Goal: Use online tool/utility

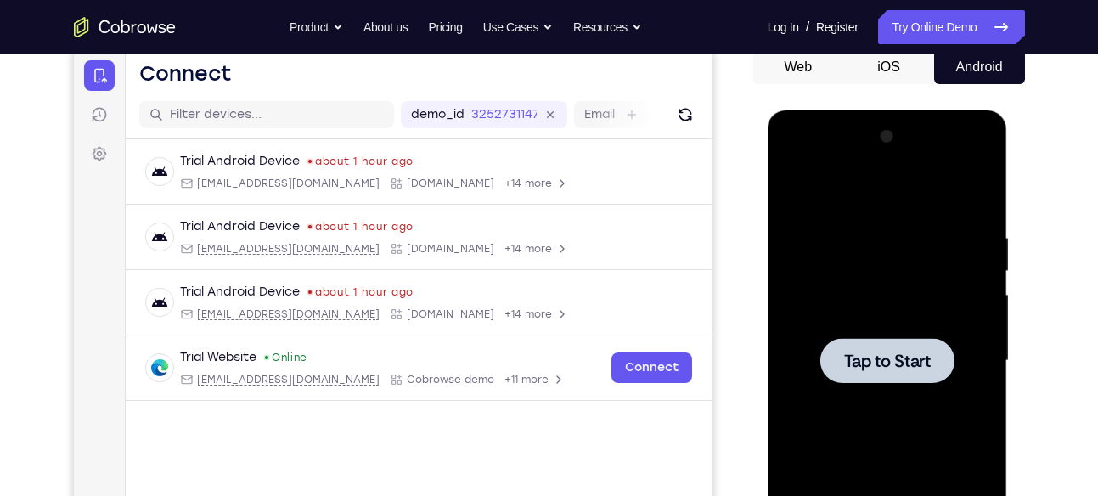
scroll to position [171, 0]
click at [861, 356] on span "Tap to Start" at bounding box center [887, 360] width 87 height 17
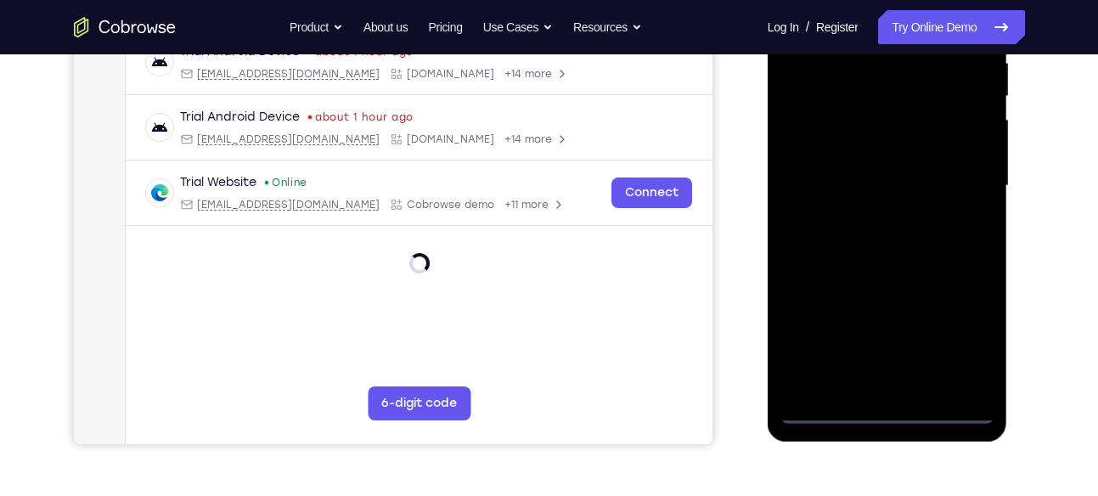
scroll to position [346, 0]
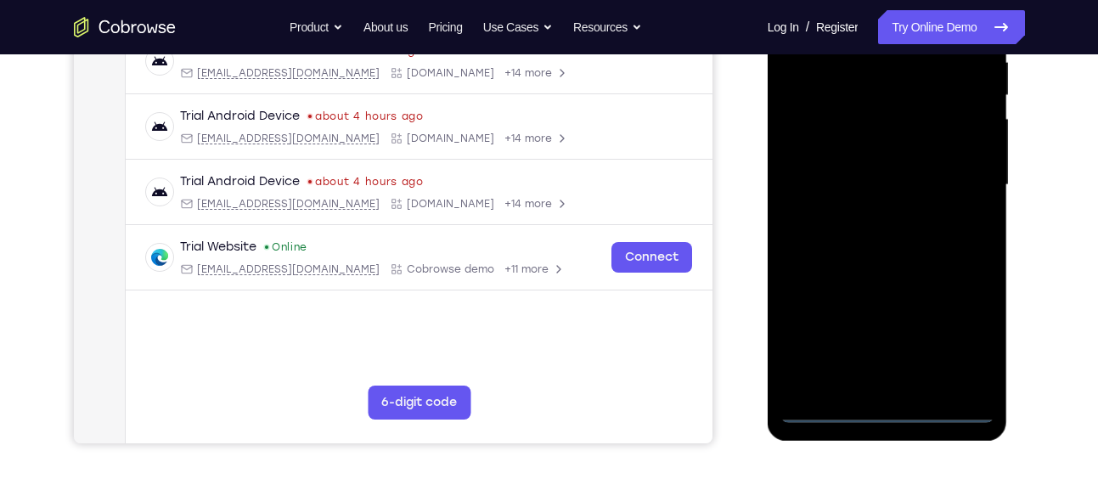
click at [887, 408] on div at bounding box center [887, 185] width 214 height 476
click at [960, 330] on div at bounding box center [887, 185] width 214 height 476
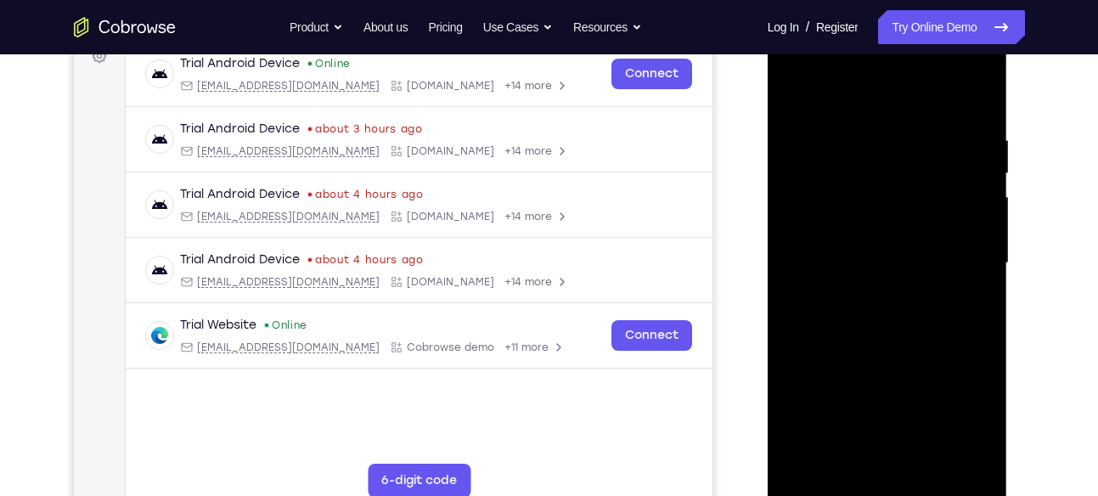
scroll to position [263, 0]
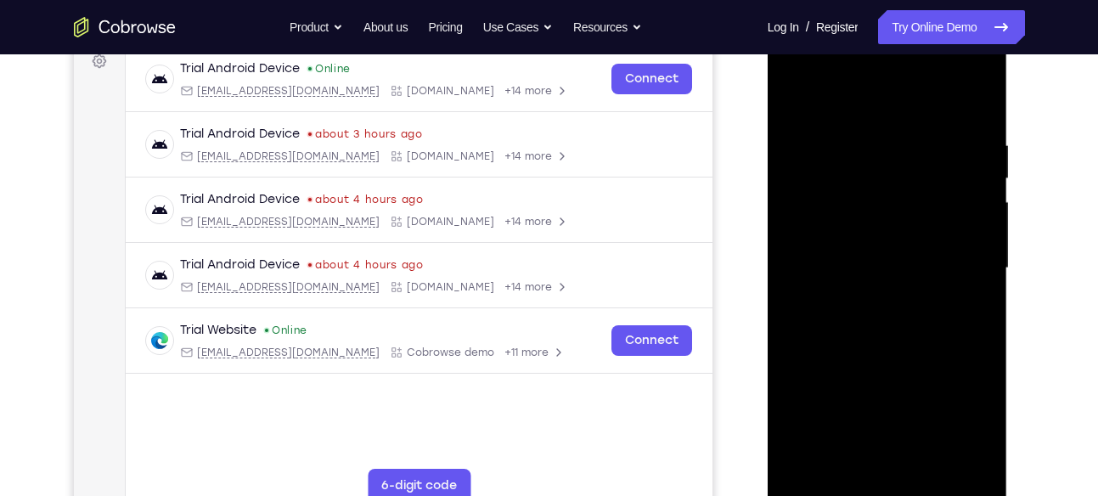
click at [839, 98] on div at bounding box center [887, 269] width 214 height 476
click at [952, 259] on div at bounding box center [887, 269] width 214 height 476
click at [871, 303] on div at bounding box center [887, 269] width 214 height 476
click at [878, 257] on div at bounding box center [887, 269] width 214 height 476
click at [877, 224] on div at bounding box center [887, 269] width 214 height 476
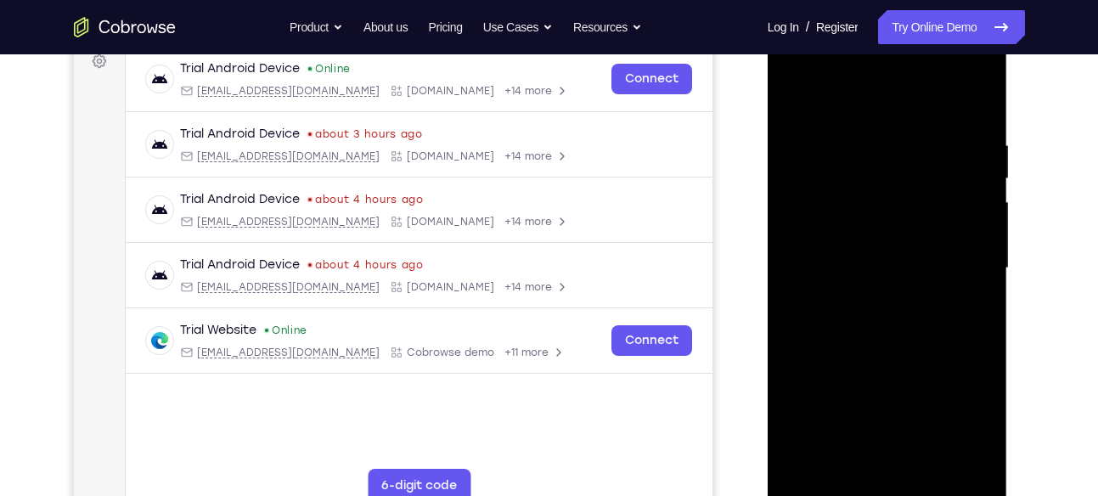
click at [864, 260] on div at bounding box center [887, 269] width 214 height 476
click at [852, 321] on div at bounding box center [887, 269] width 214 height 476
click at [871, 322] on div at bounding box center [887, 269] width 214 height 476
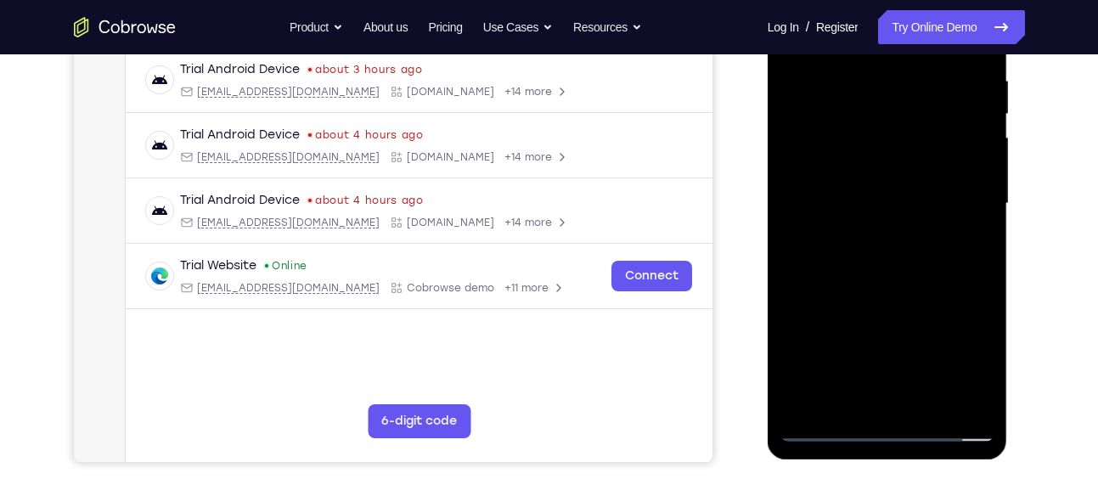
scroll to position [329, 0]
click at [868, 280] on div at bounding box center [887, 203] width 214 height 476
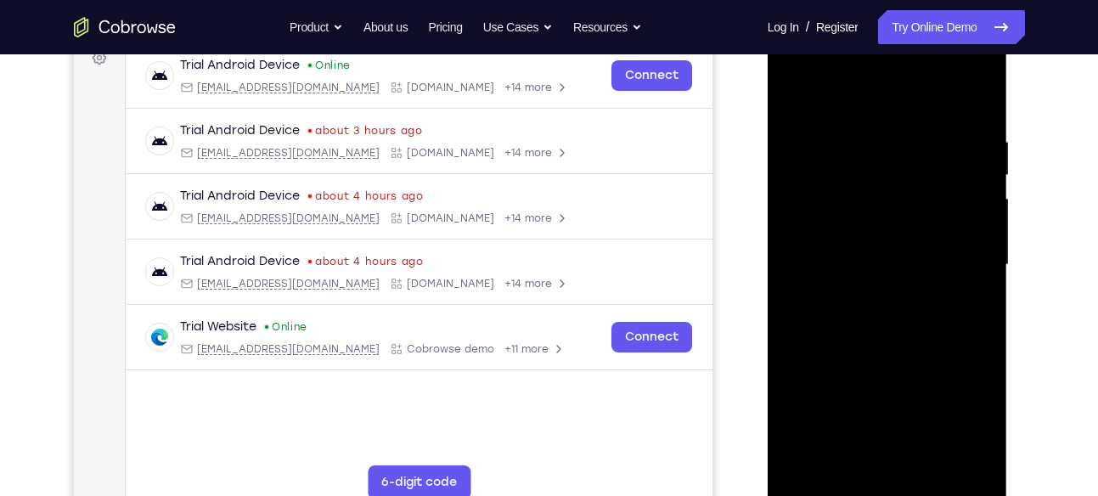
scroll to position [266, 0]
click at [933, 470] on div at bounding box center [887, 266] width 214 height 476
click at [893, 352] on div at bounding box center [887, 266] width 214 height 476
click at [877, 354] on div at bounding box center [887, 266] width 214 height 476
click at [797, 97] on div at bounding box center [887, 266] width 214 height 476
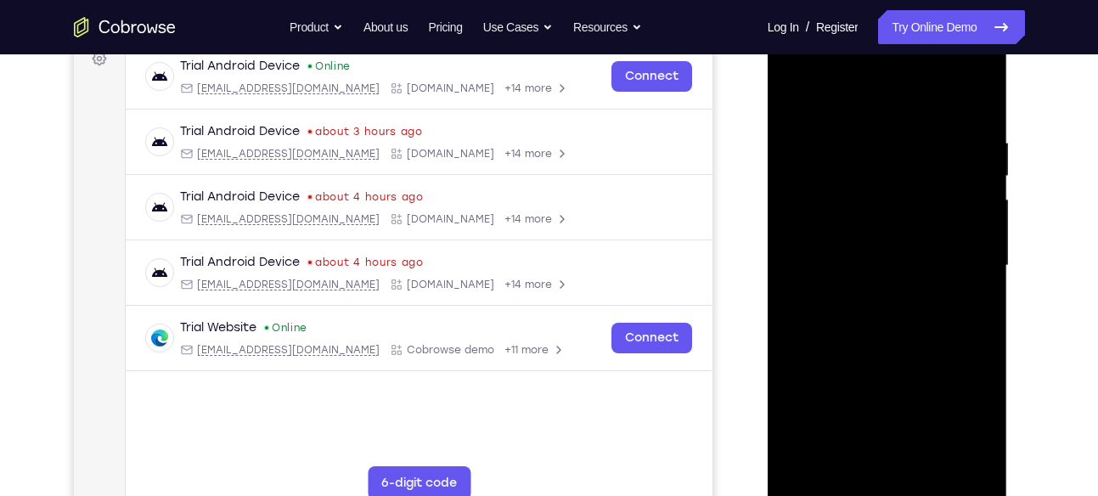
click at [861, 166] on div at bounding box center [887, 266] width 214 height 476
click at [894, 279] on div at bounding box center [887, 266] width 214 height 476
click at [798, 86] on div at bounding box center [887, 266] width 214 height 476
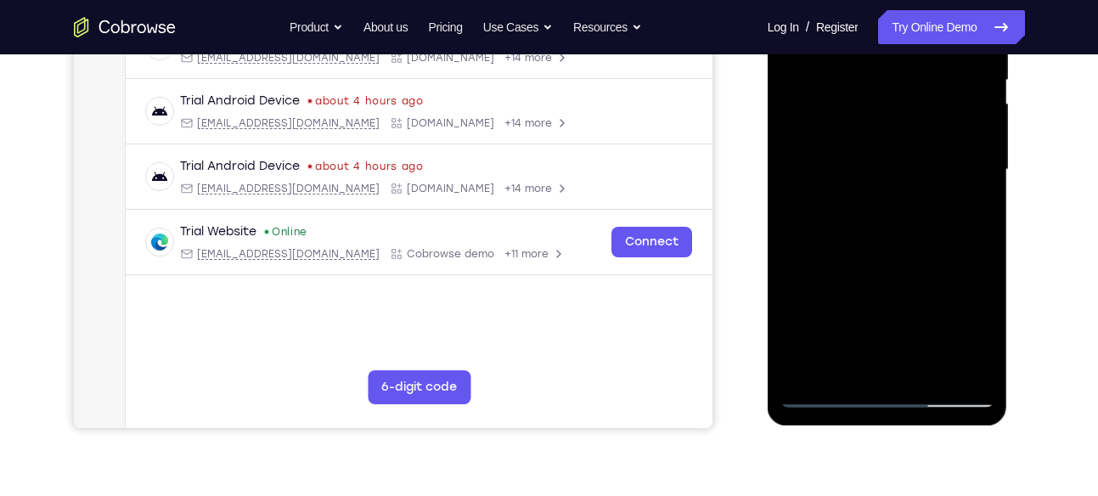
scroll to position [367, 0]
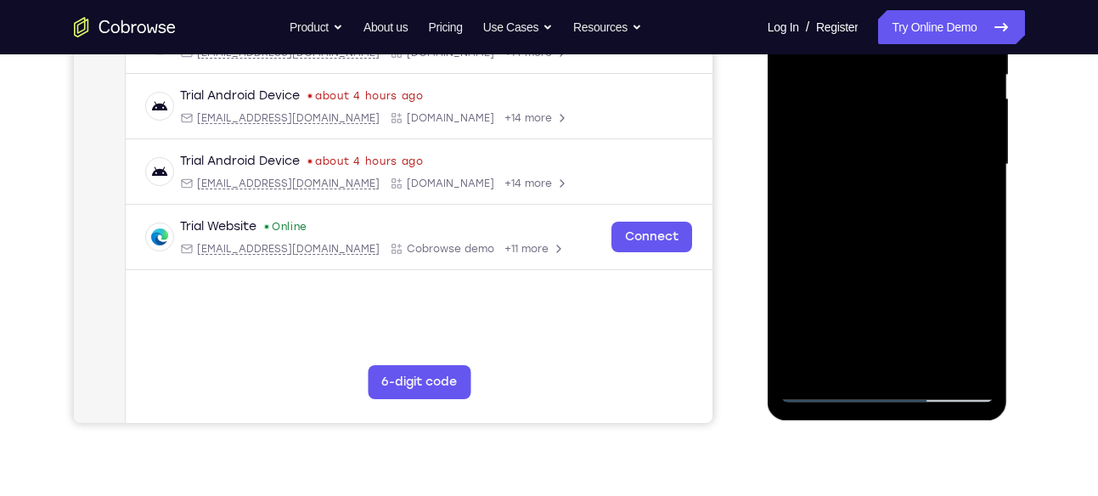
click at [808, 368] on div at bounding box center [887, 165] width 214 height 476
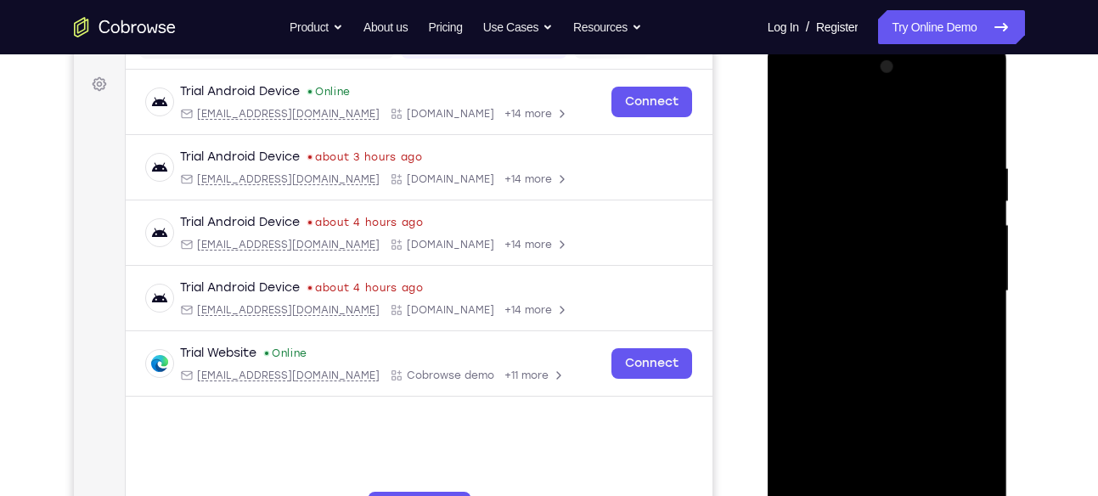
scroll to position [299, 0]
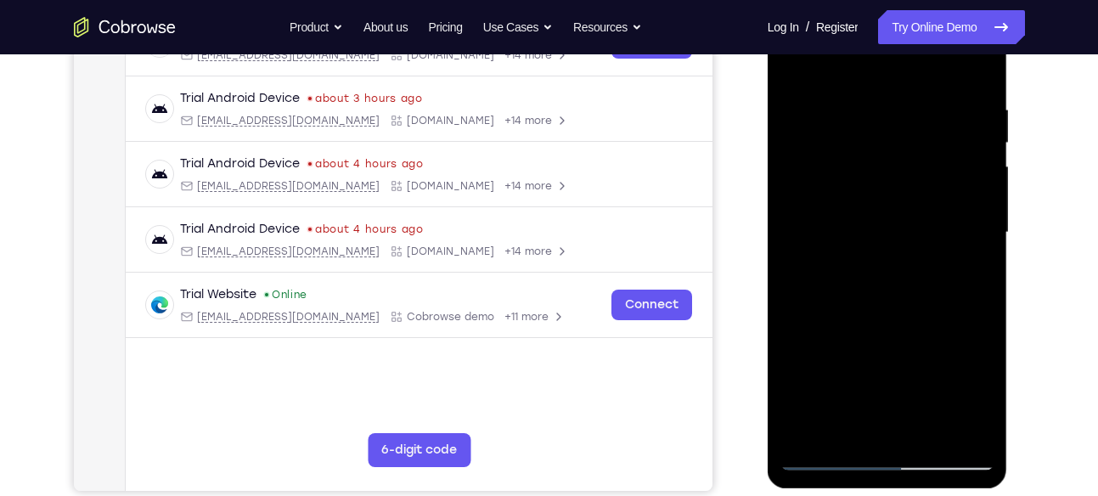
click at [892, 457] on div at bounding box center [887, 233] width 214 height 476
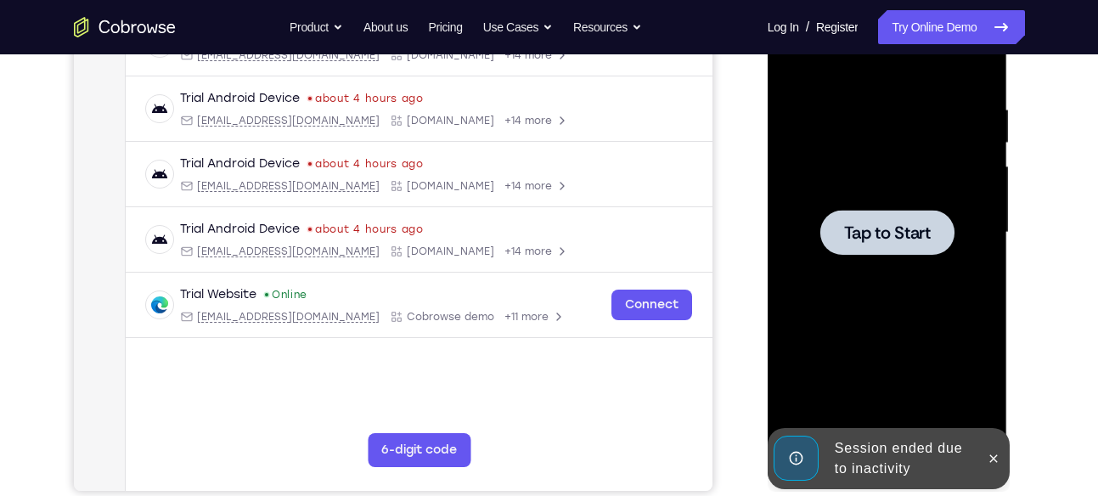
click at [863, 214] on div at bounding box center [887, 232] width 134 height 45
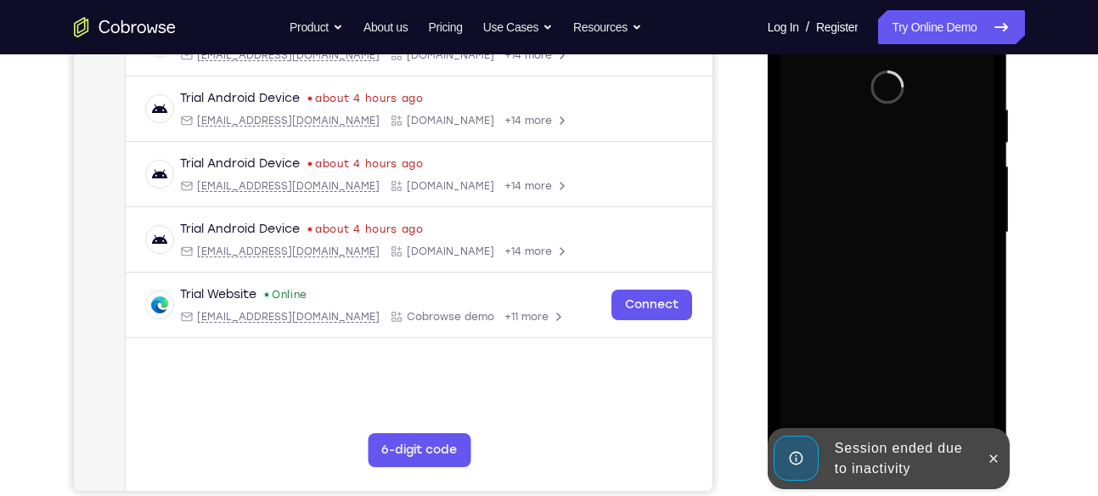
scroll to position [284, 0]
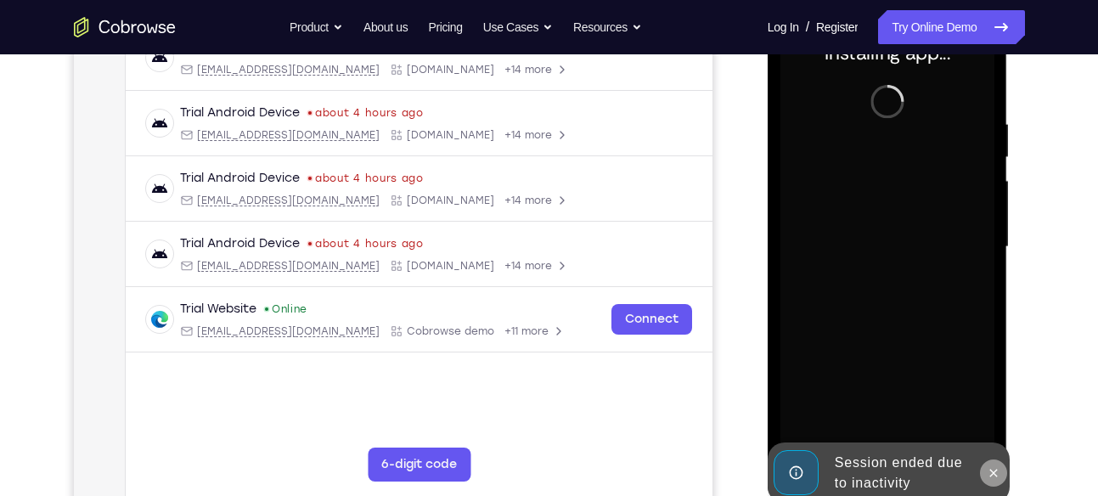
click at [1000, 469] on icon at bounding box center [994, 473] width 14 height 14
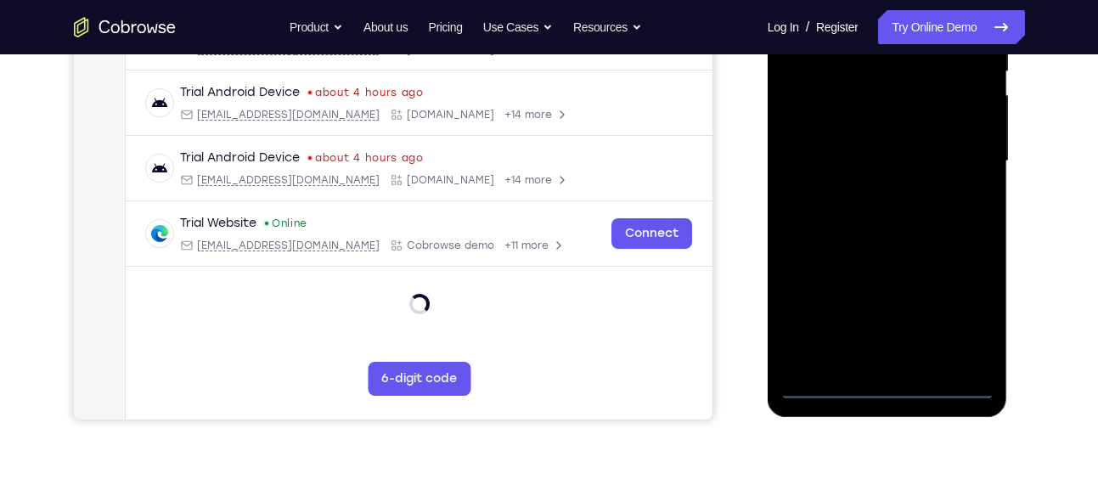
scroll to position [375, 0]
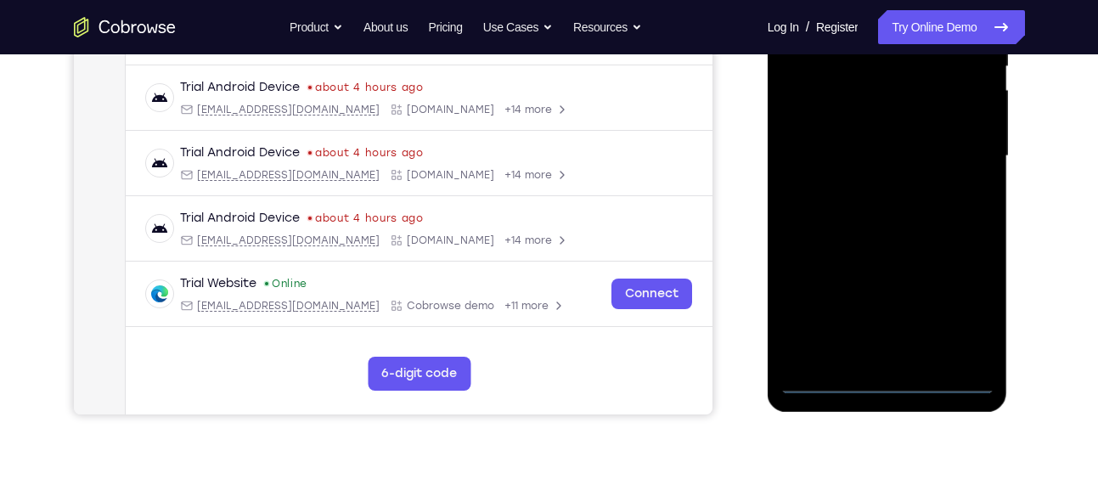
click at [882, 380] on div at bounding box center [887, 156] width 214 height 476
click at [960, 300] on div at bounding box center [887, 156] width 214 height 476
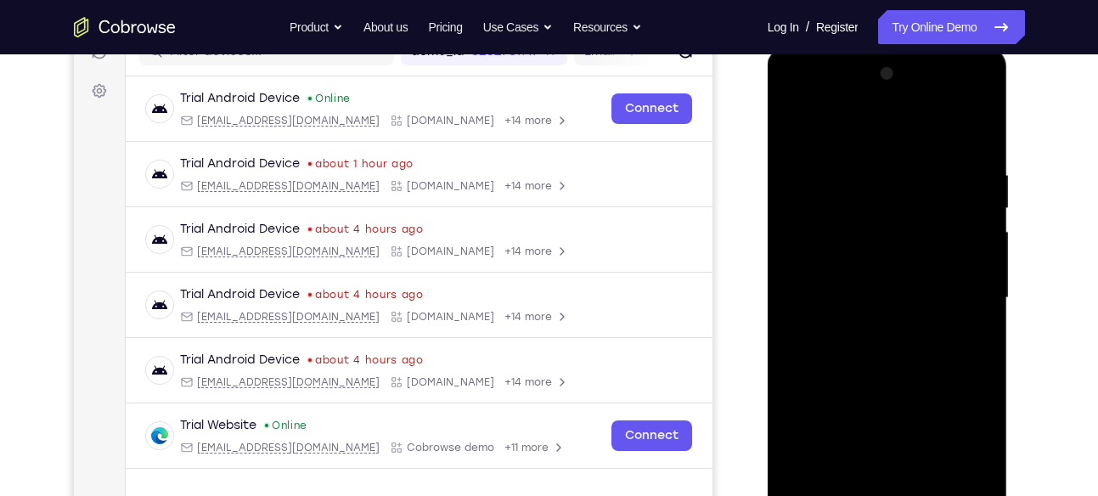
scroll to position [231, 0]
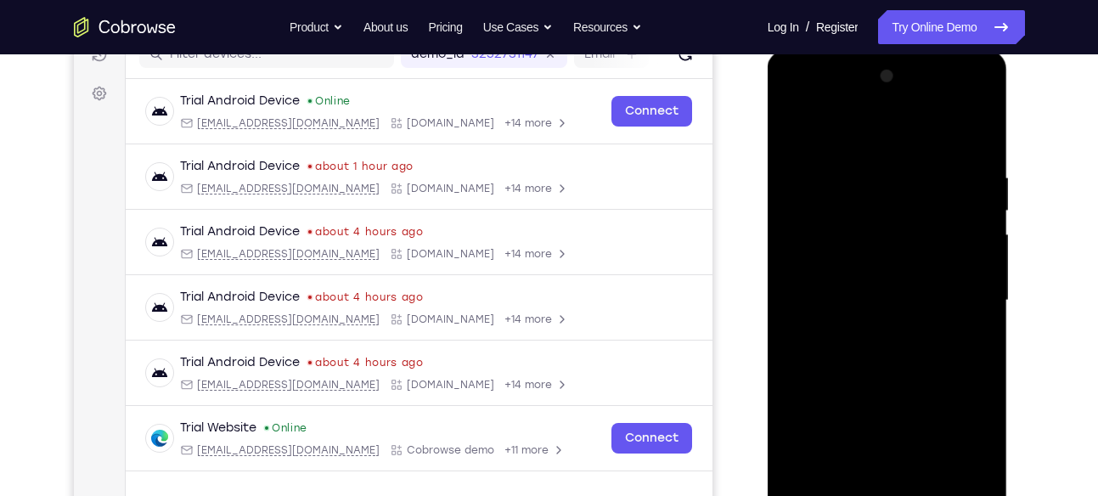
click at [857, 132] on div at bounding box center [887, 301] width 214 height 476
click at [953, 284] on div at bounding box center [887, 301] width 214 height 476
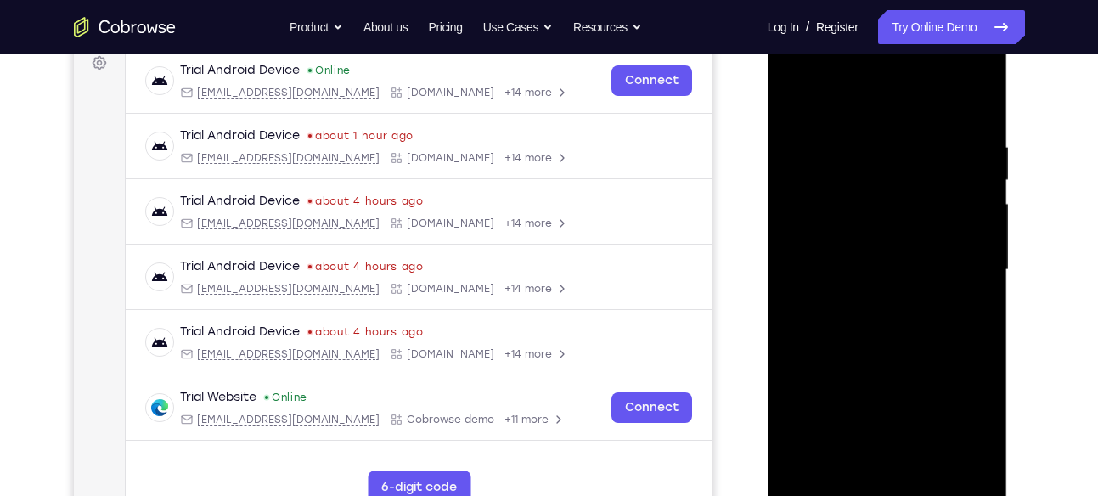
scroll to position [262, 0]
click at [864, 299] on div at bounding box center [887, 269] width 214 height 476
click at [859, 255] on div at bounding box center [887, 269] width 214 height 476
click at [865, 236] on div at bounding box center [887, 269] width 214 height 476
click at [865, 266] on div at bounding box center [887, 269] width 214 height 476
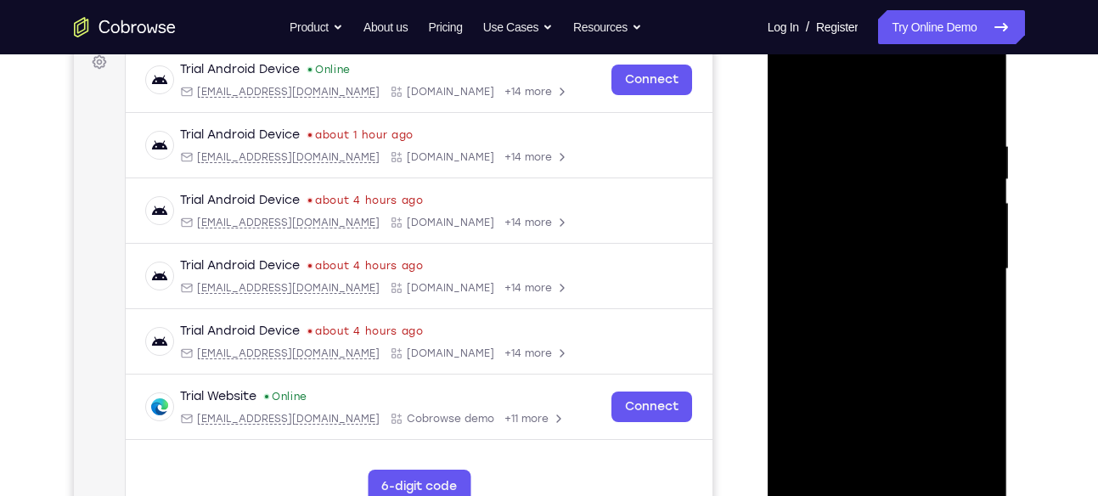
click at [859, 321] on div at bounding box center [887, 269] width 214 height 476
click at [884, 314] on div at bounding box center [887, 269] width 214 height 476
click at [910, 341] on div at bounding box center [887, 269] width 214 height 476
click at [864, 128] on div at bounding box center [887, 269] width 214 height 476
click at [977, 183] on div at bounding box center [887, 269] width 214 height 476
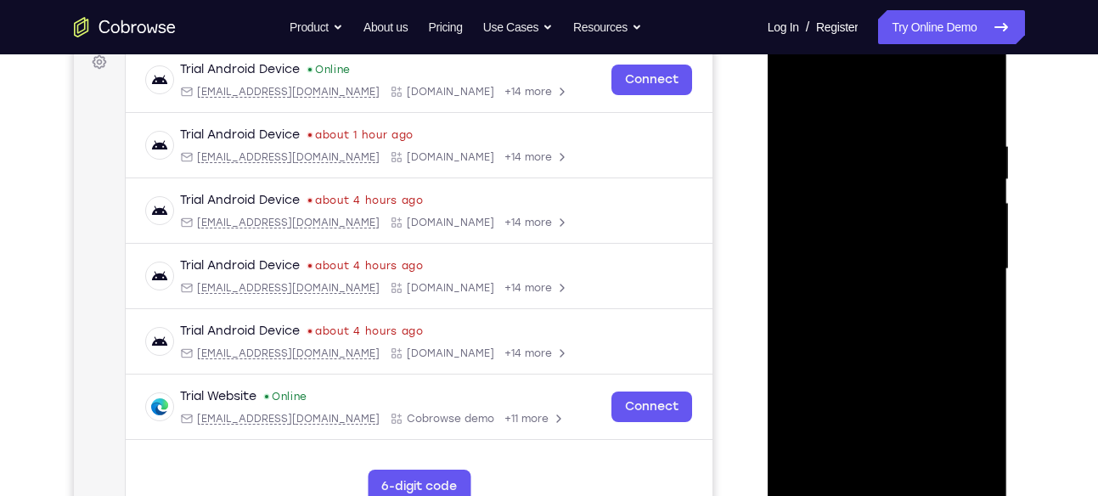
click at [977, 183] on div at bounding box center [887, 269] width 214 height 476
click at [973, 102] on div at bounding box center [887, 269] width 214 height 476
click at [926, 126] on div at bounding box center [887, 269] width 214 height 476
click at [977, 101] on div at bounding box center [887, 269] width 214 height 476
click at [923, 473] on div at bounding box center [887, 269] width 214 height 476
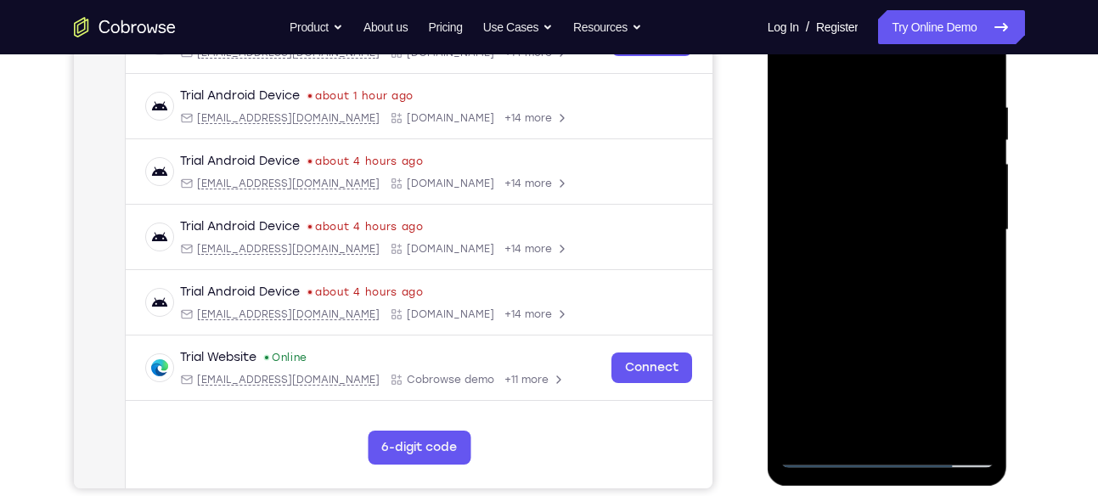
scroll to position [302, 0]
click at [884, 317] on div at bounding box center [887, 230] width 214 height 476
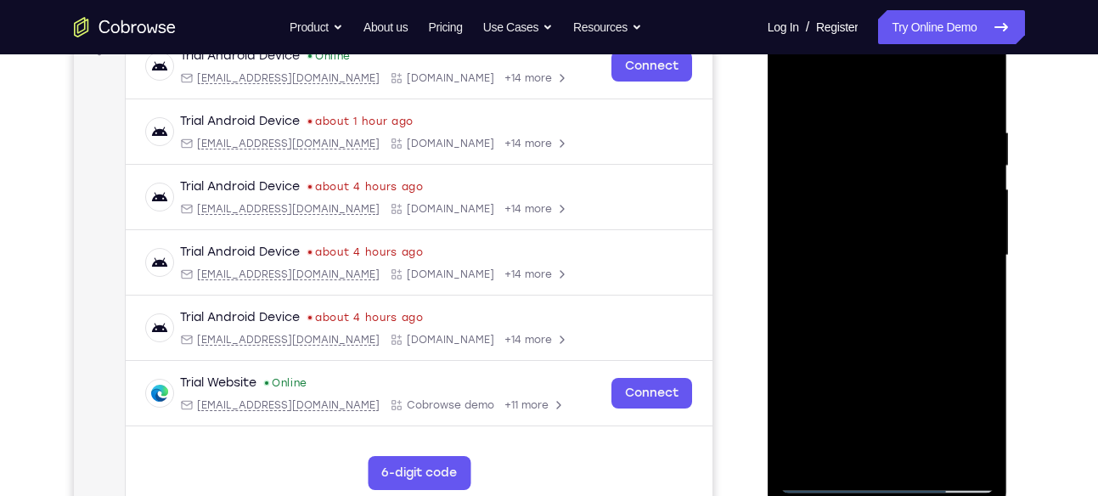
click at [868, 161] on div at bounding box center [887, 256] width 214 height 476
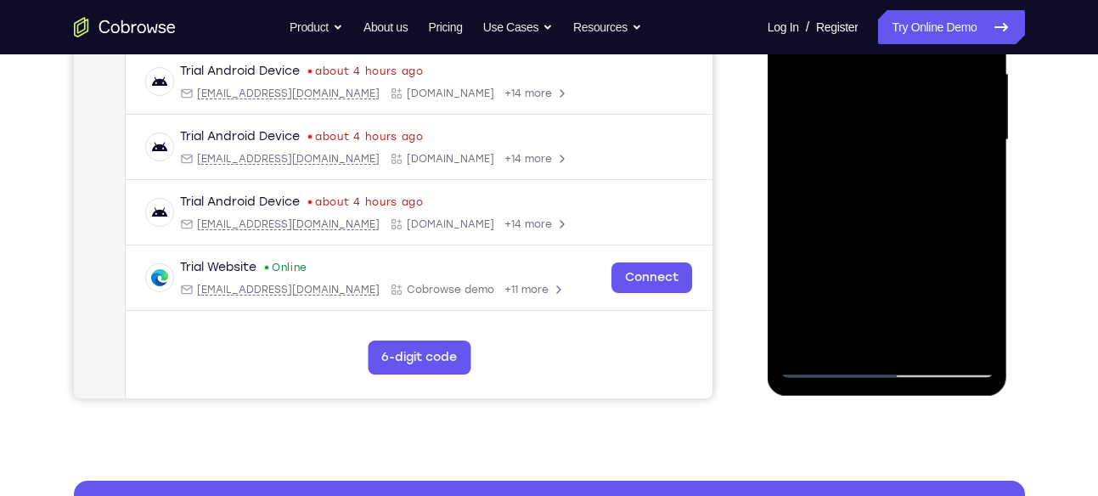
click at [876, 198] on div at bounding box center [887, 140] width 214 height 476
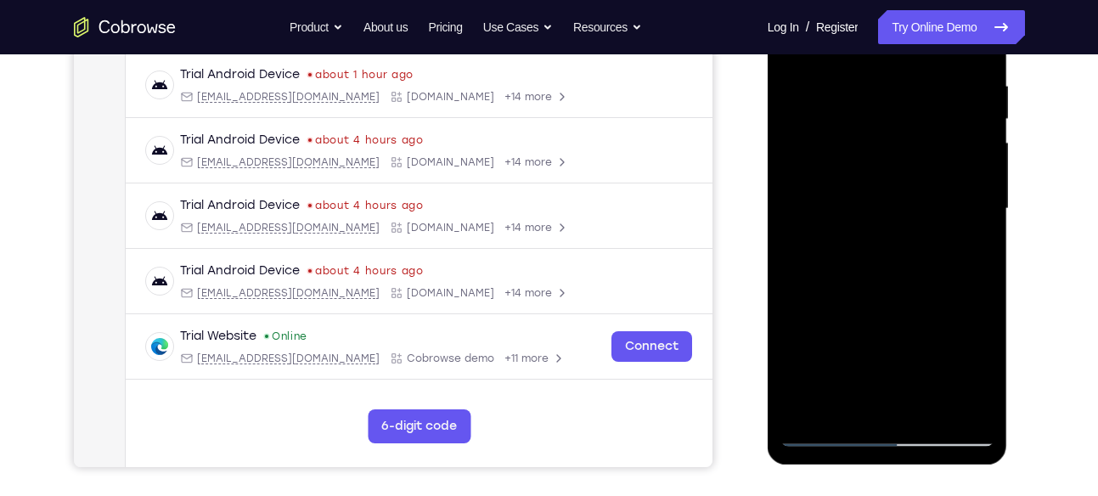
scroll to position [322, 0]
click at [876, 198] on div at bounding box center [887, 210] width 214 height 476
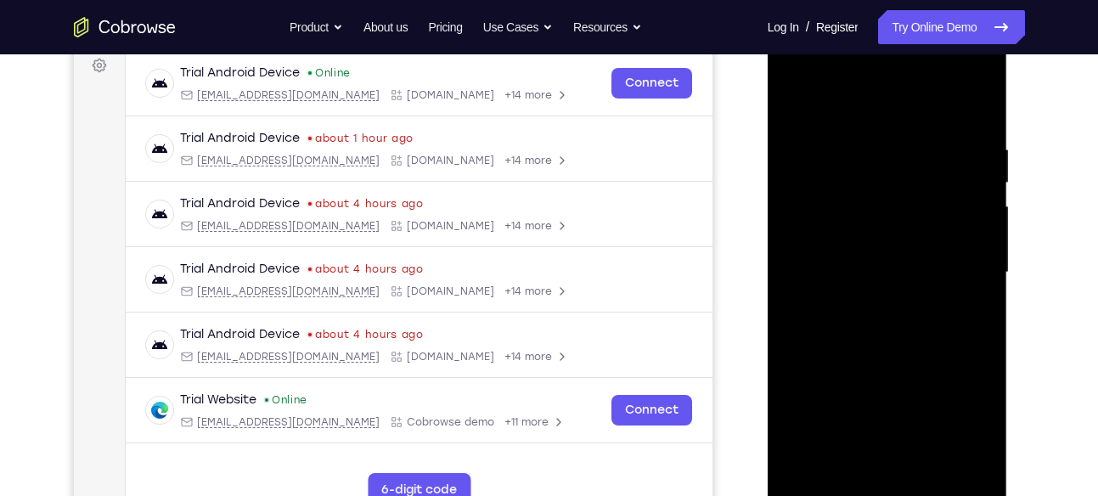
scroll to position [257, 0]
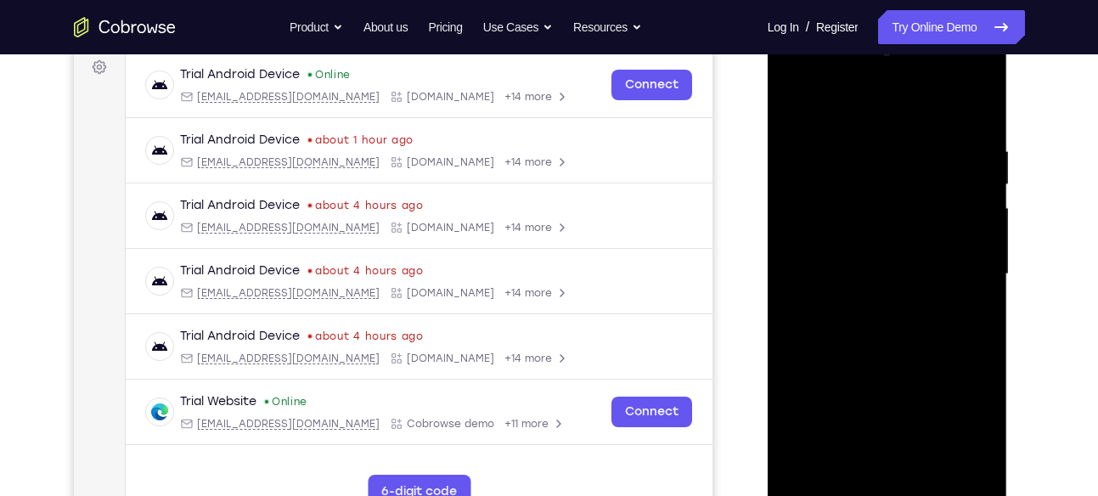
click at [797, 102] on div at bounding box center [887, 275] width 214 height 476
click at [974, 137] on div at bounding box center [887, 275] width 214 height 476
click at [970, 199] on div at bounding box center [887, 275] width 214 height 476
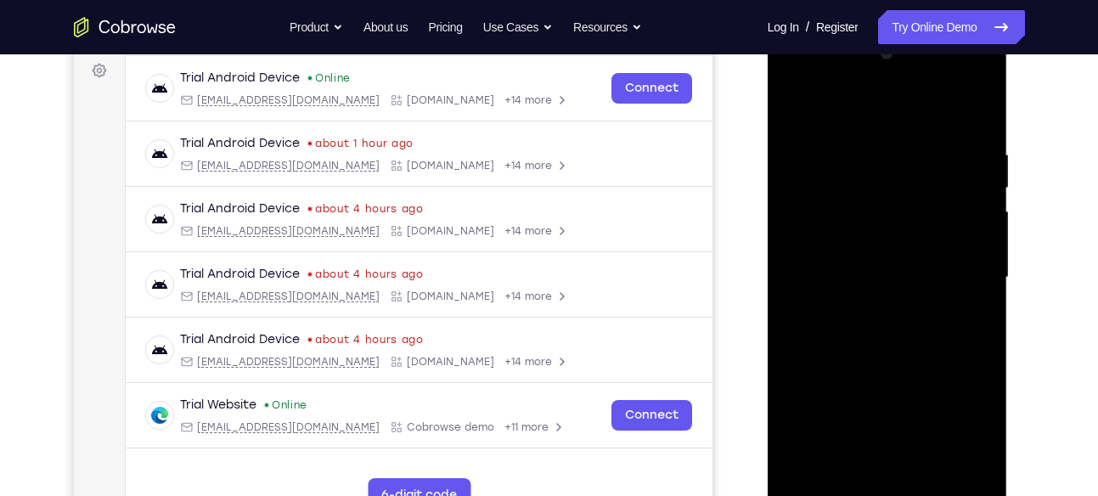
scroll to position [266, 0]
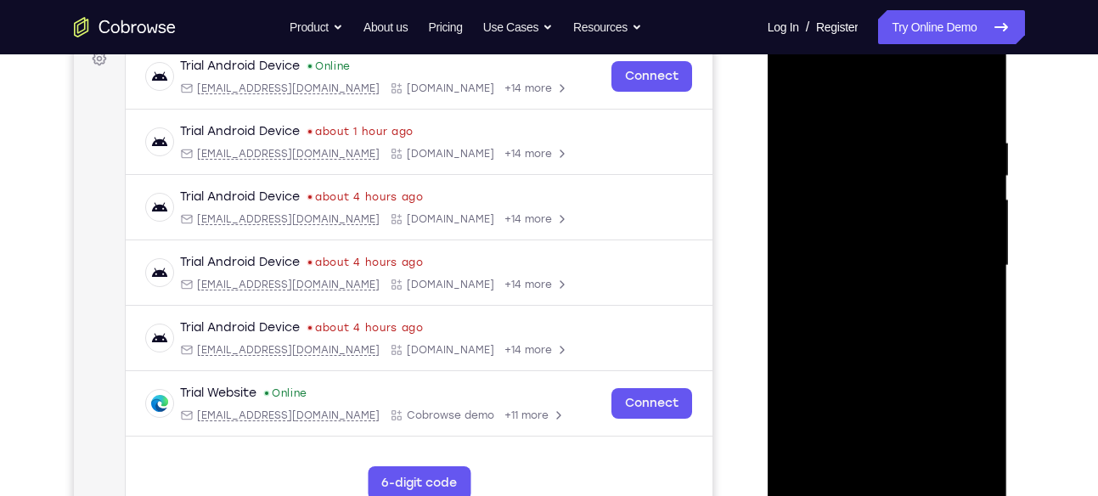
click at [972, 98] on div at bounding box center [887, 266] width 214 height 476
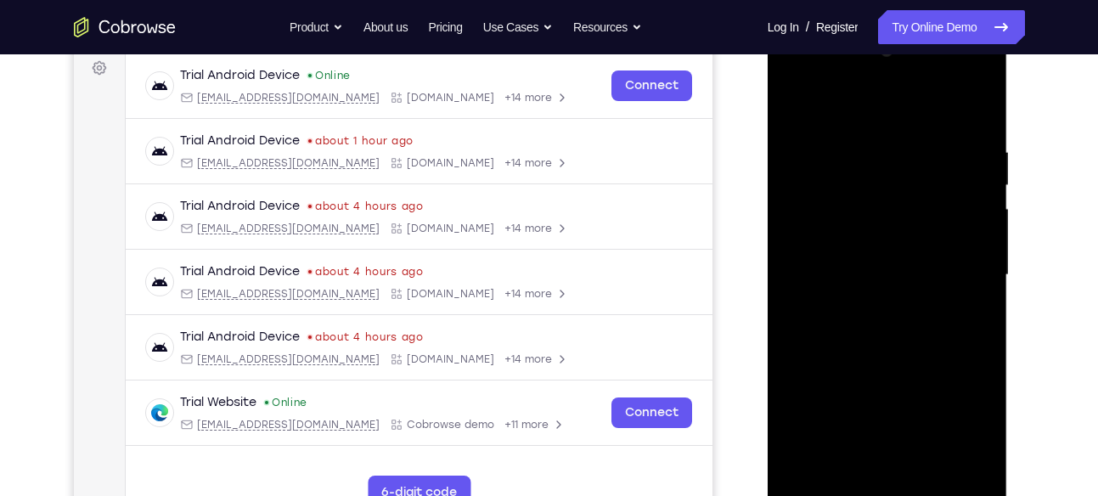
scroll to position [236, 0]
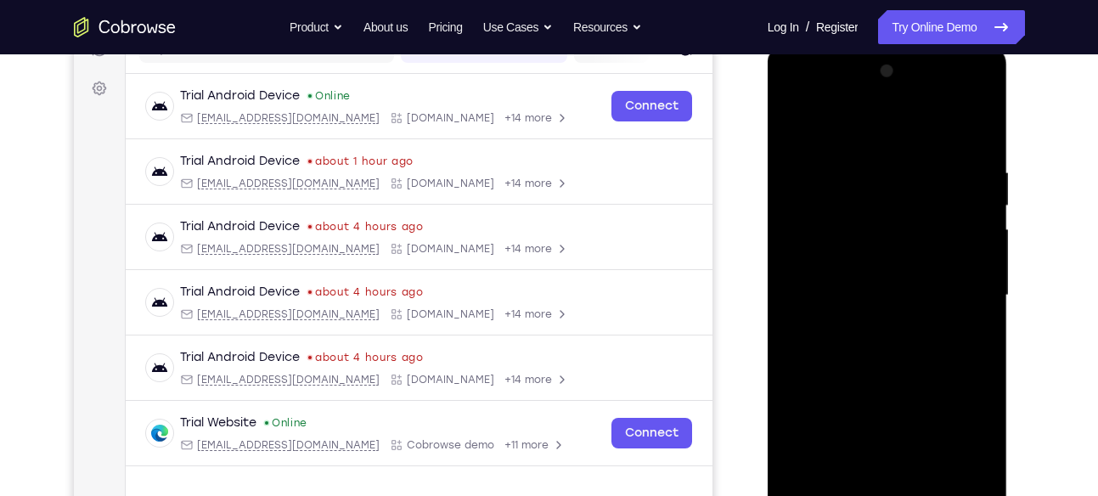
click at [964, 156] on div at bounding box center [887, 296] width 214 height 476
click at [973, 210] on div at bounding box center [887, 296] width 214 height 476
click at [974, 124] on div at bounding box center [887, 296] width 214 height 476
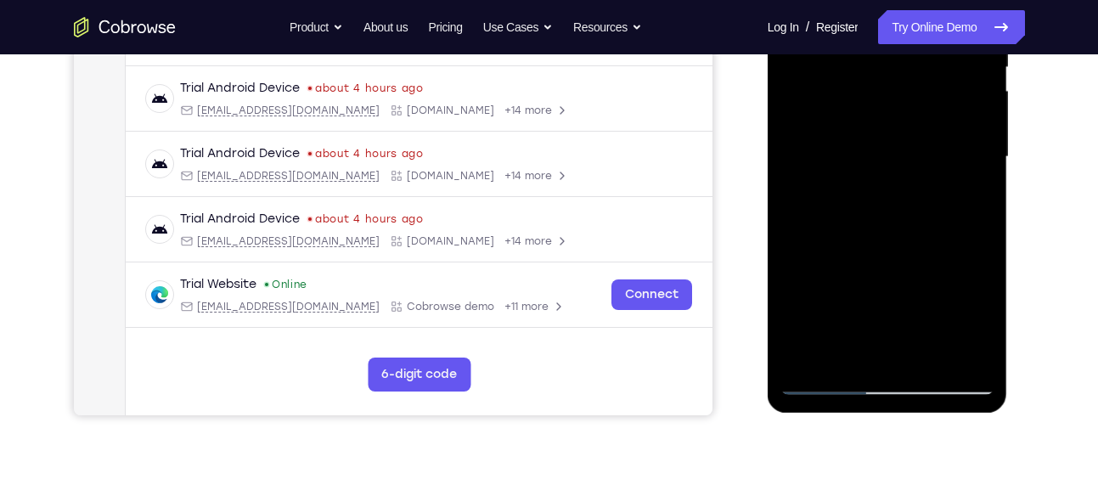
scroll to position [378, 0]
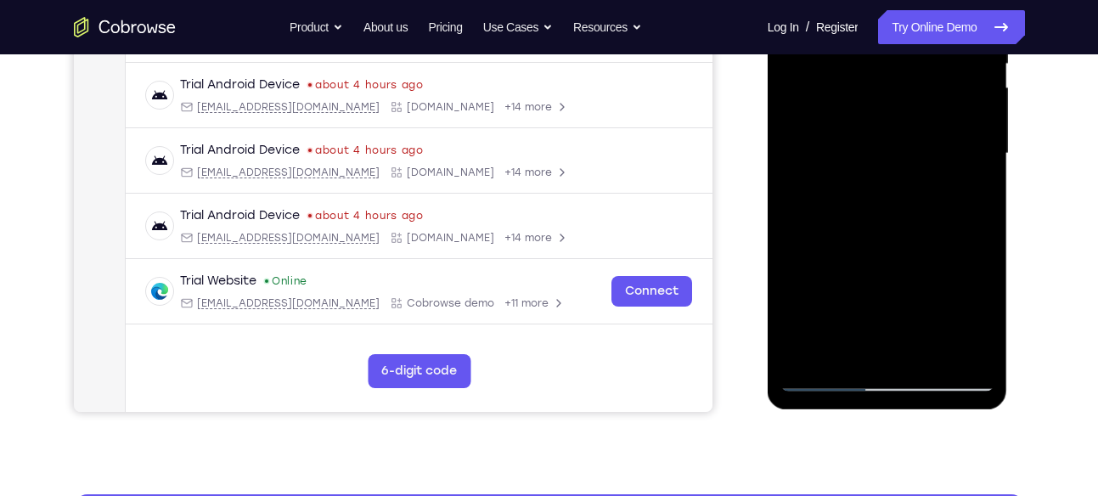
click at [814, 373] on div at bounding box center [887, 154] width 214 height 476
click at [946, 233] on div at bounding box center [887, 154] width 214 height 476
